Goal: Use online tool/utility

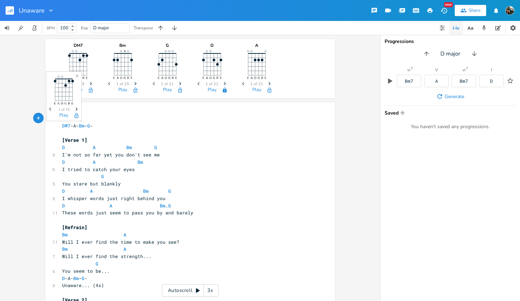
click at [75, 108] on icon "Next" at bounding box center [77, 109] width 4 height 4
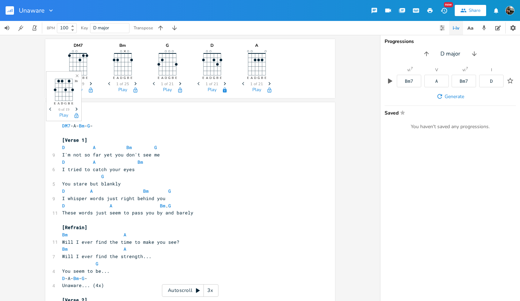
click at [75, 108] on icon "Next" at bounding box center [77, 109] width 4 height 4
click at [51, 108] on icon "Previous" at bounding box center [51, 109] width 4 height 4
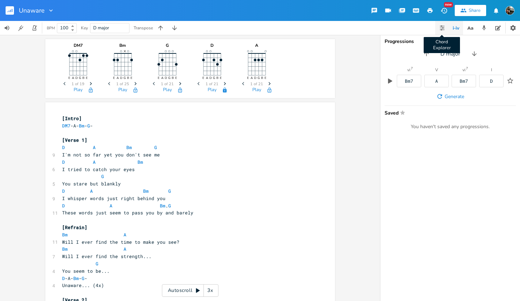
click at [441, 29] on icon "button" at bounding box center [443, 28] width 6 height 6
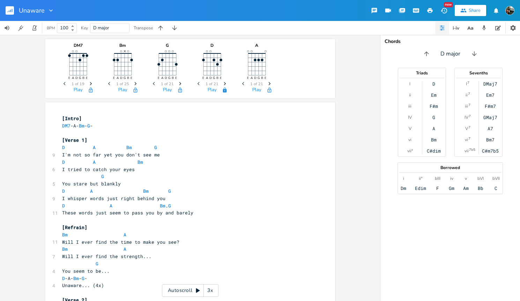
click at [404, 189] on div "Dm" at bounding box center [404, 188] width 6 height 6
click at [420, 189] on div "Edim" at bounding box center [420, 188] width 11 height 6
click at [453, 191] on div "Gm" at bounding box center [452, 188] width 6 height 6
click at [478, 188] on div "Bb" at bounding box center [481, 188] width 6 height 6
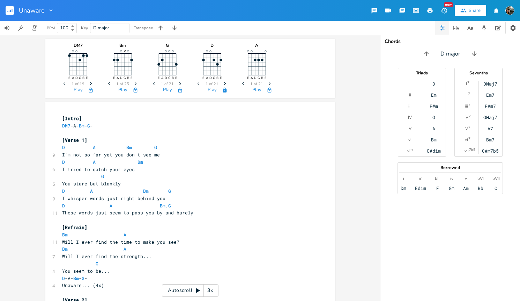
click at [490, 84] on div "DMaj7" at bounding box center [491, 84] width 14 height 6
click at [491, 139] on div "Bm7" at bounding box center [490, 140] width 8 height 6
click at [434, 141] on div "Bm" at bounding box center [434, 140] width 6 height 6
click at [490, 140] on div "Bm7" at bounding box center [490, 140] width 8 height 6
click at [491, 129] on div "A7" at bounding box center [491, 129] width 6 height 6
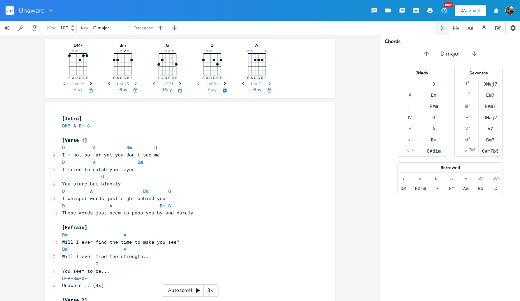
click at [491, 129] on div "A7" at bounding box center [491, 129] width 6 height 6
